Goal: Browse casually

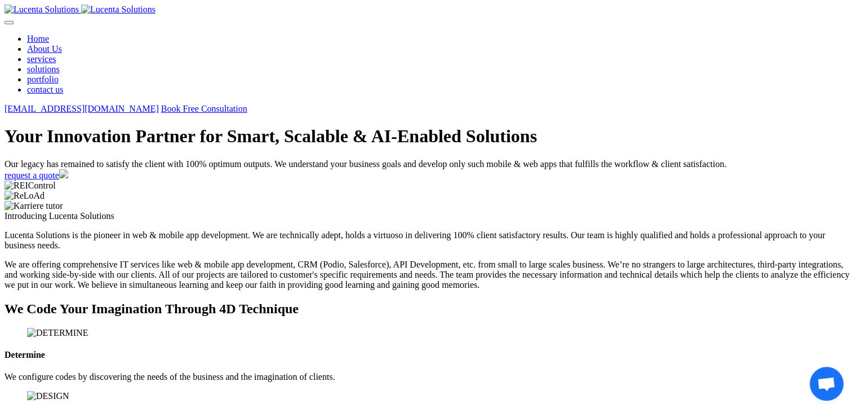
click at [471, 180] on div "Your Innovation Partner for Smart, Scalable & AI-Enabled Solutions Our legacy h…" at bounding box center [429, 153] width 848 height 54
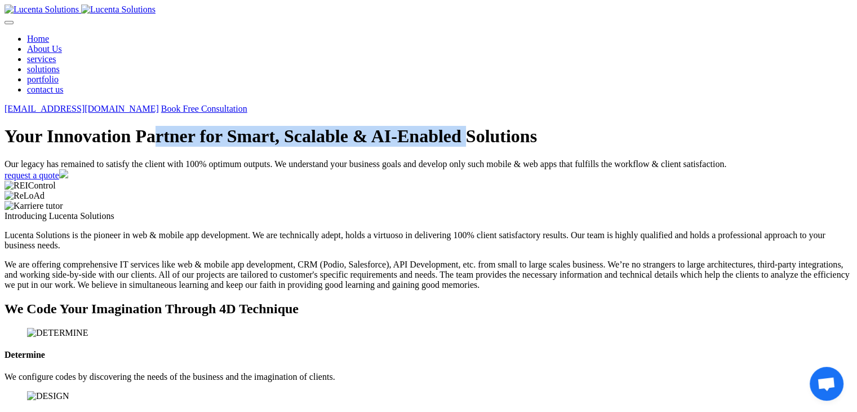
drag, startPoint x: 448, startPoint y: 126, endPoint x: 519, endPoint y: 191, distance: 96.6
click at [519, 147] on h1 "Your Innovation Partner for Smart, Scalable & AI-Enabled Solutions" at bounding box center [429, 136] width 848 height 21
